Goal: Transaction & Acquisition: Purchase product/service

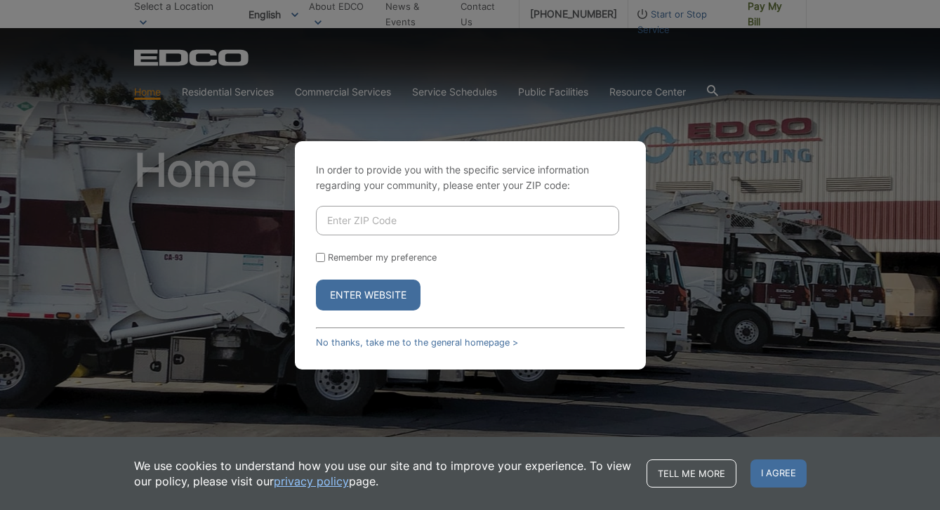
click at [359, 224] on input "Enter ZIP Code" at bounding box center [467, 220] width 303 height 29
type input "92082"
click at [347, 292] on button "Enter Website" at bounding box center [368, 294] width 105 height 31
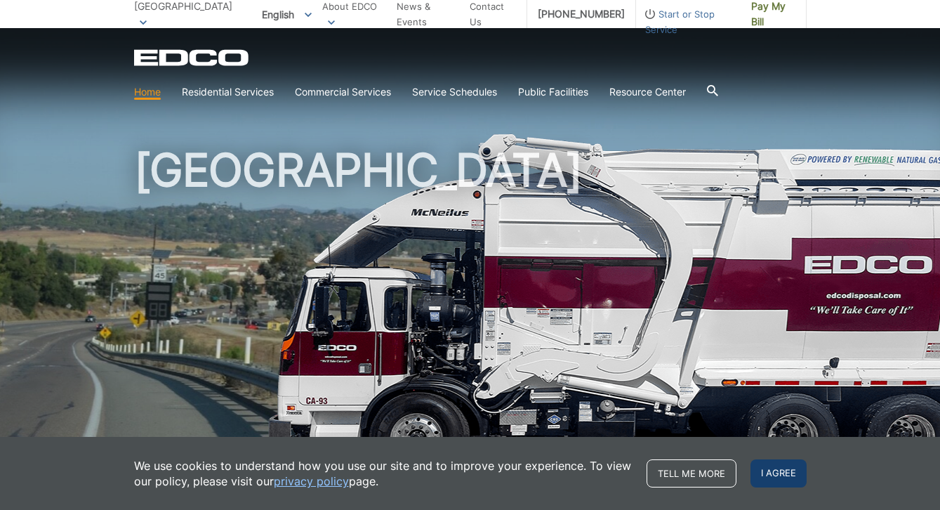
click at [788, 476] on span "I agree" at bounding box center [778, 473] width 56 height 28
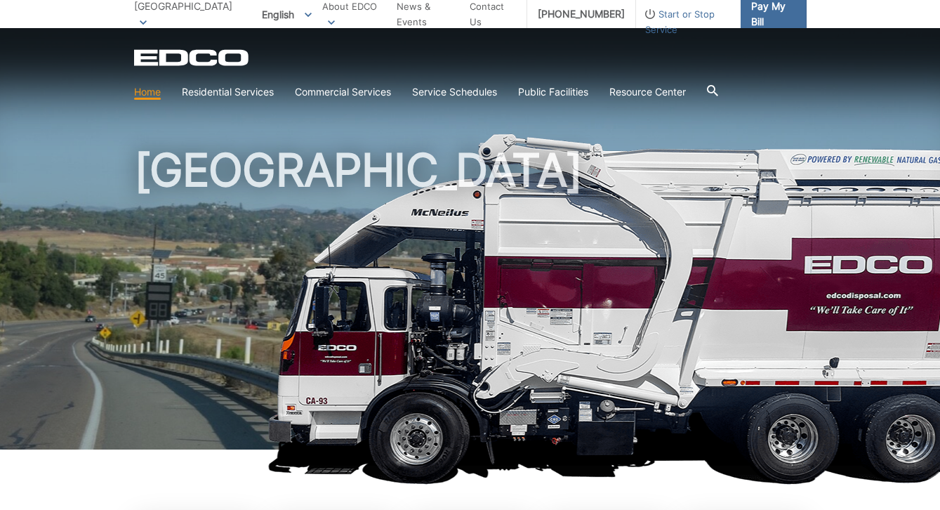
click at [759, 9] on span "Pay My Bill" at bounding box center [773, 14] width 44 height 31
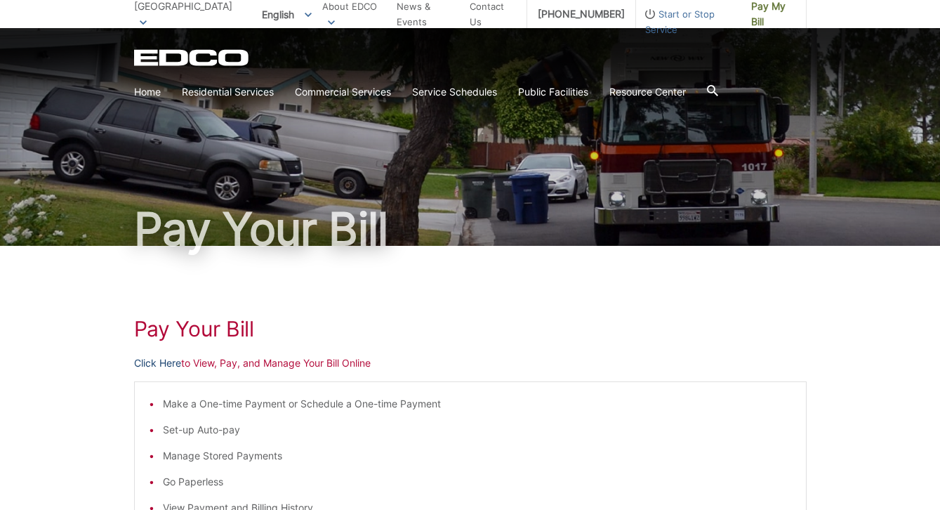
click at [167, 364] on link "Click Here" at bounding box center [157, 362] width 47 height 15
